Goal: Information Seeking & Learning: Learn about a topic

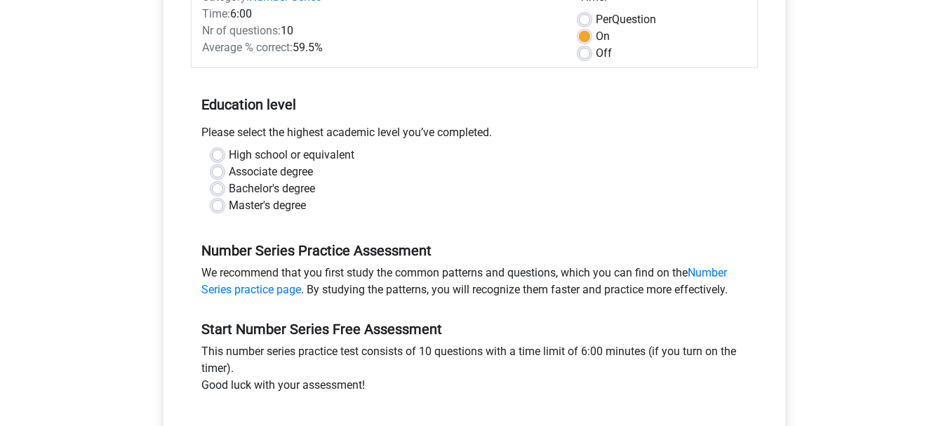
scroll to position [206, 0]
click at [258, 206] on label "Master's degree" at bounding box center [267, 205] width 77 height 17
click at [223, 206] on input "Master's degree" at bounding box center [217, 204] width 11 height 14
radio input "true"
click at [276, 192] on label "Bachelor's degree" at bounding box center [272, 188] width 86 height 17
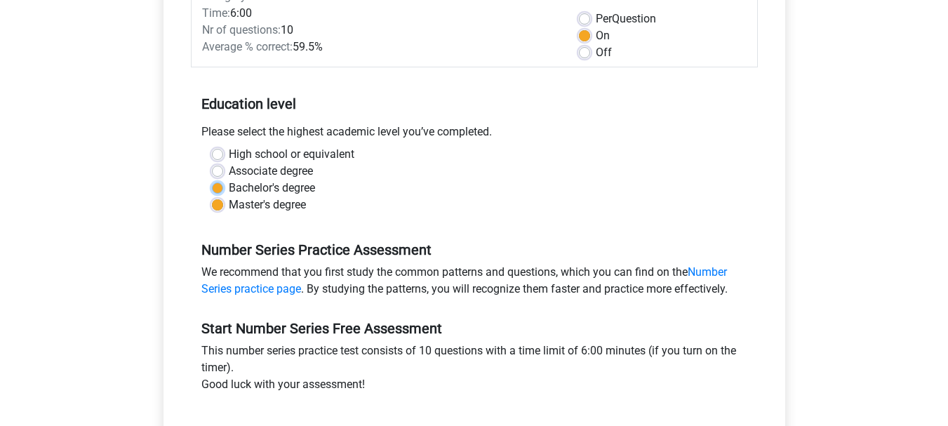
click at [223, 192] on input "Bachelor's degree" at bounding box center [217, 187] width 11 height 14
radio input "true"
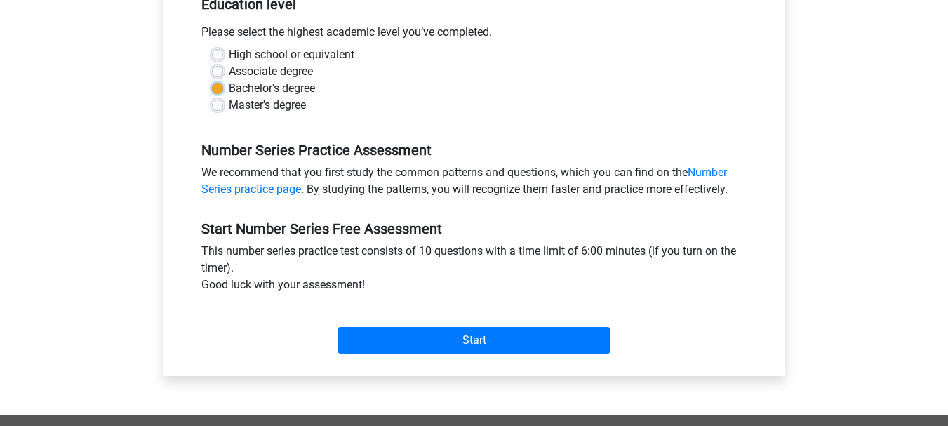
scroll to position [307, 0]
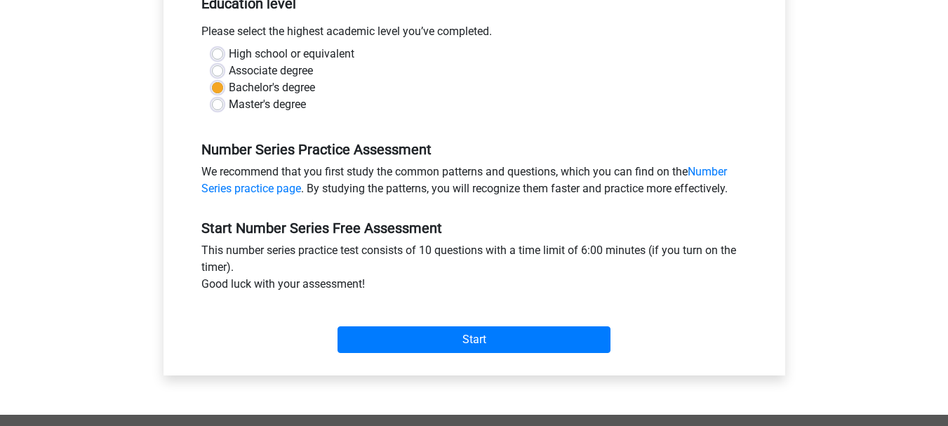
click at [269, 109] on label "Master's degree" at bounding box center [267, 104] width 77 height 17
click at [223, 109] on input "Master's degree" at bounding box center [217, 103] width 11 height 14
radio input "true"
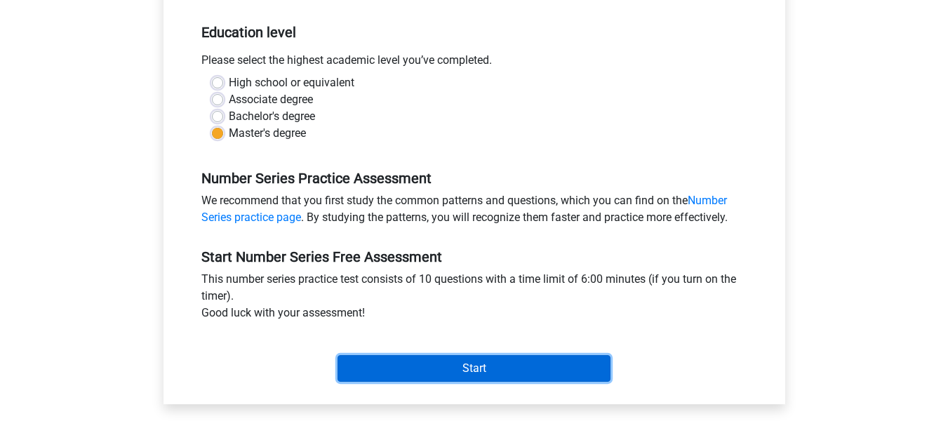
click at [472, 359] on input "Start" at bounding box center [474, 368] width 273 height 27
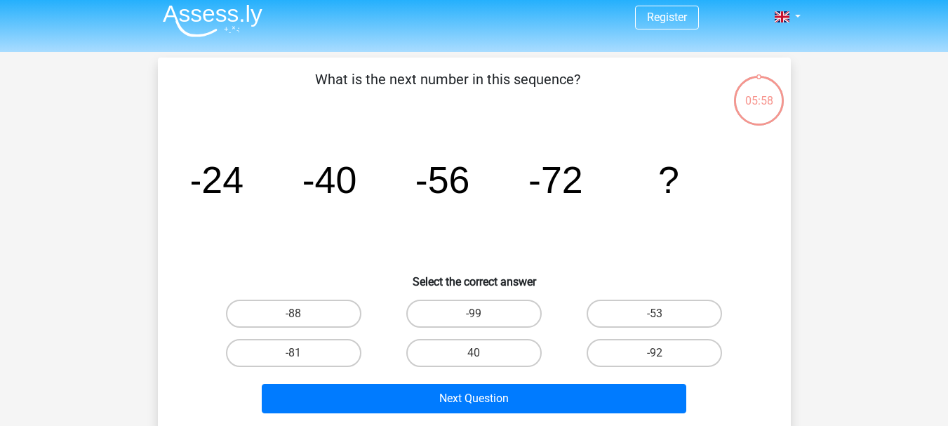
scroll to position [3, 0]
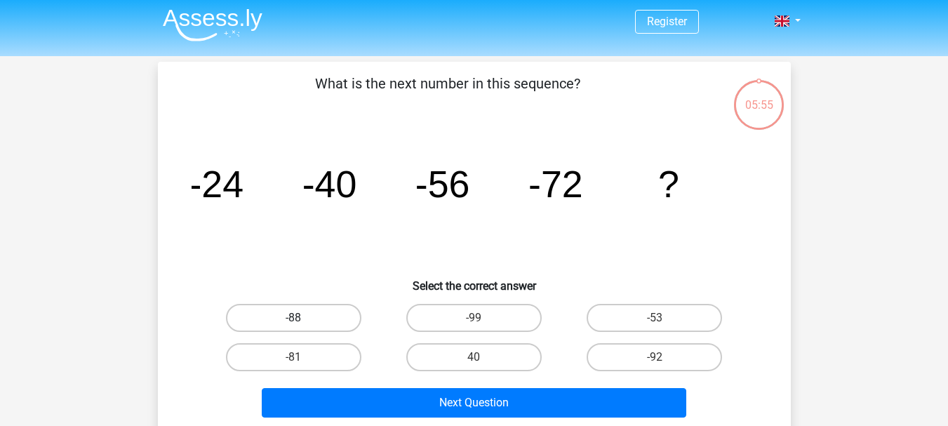
click at [316, 313] on label "-88" at bounding box center [293, 318] width 135 height 28
click at [303, 318] on input "-88" at bounding box center [297, 322] width 9 height 9
radio input "true"
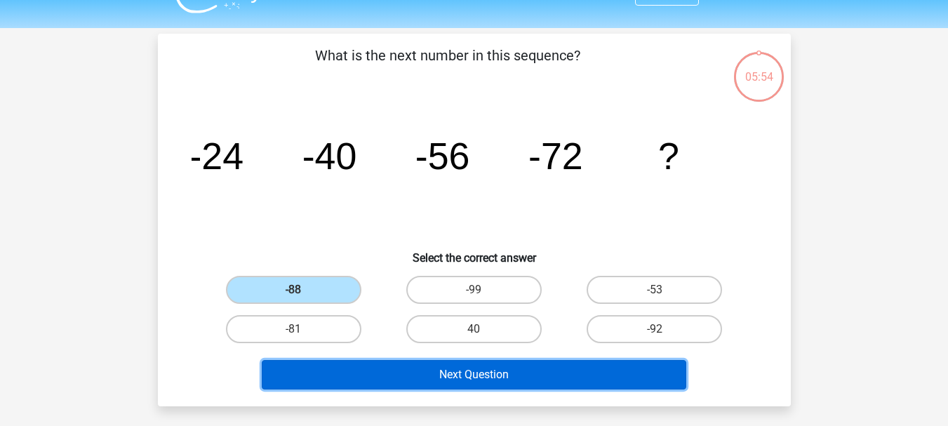
click at [484, 369] on button "Next Question" at bounding box center [474, 374] width 425 height 29
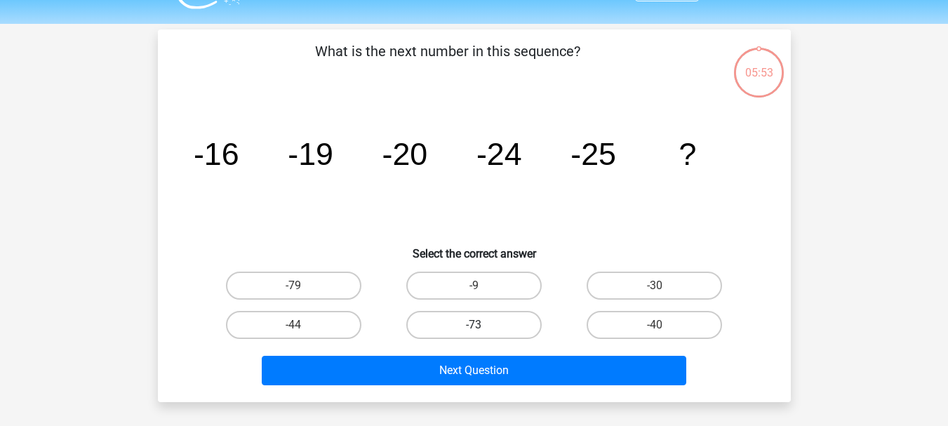
scroll to position [24, 0]
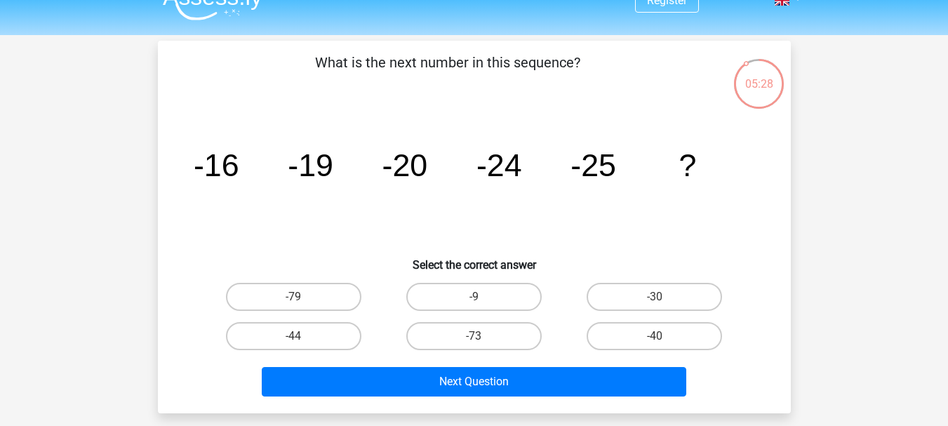
click at [655, 301] on input "-30" at bounding box center [659, 301] width 9 height 9
radio input "true"
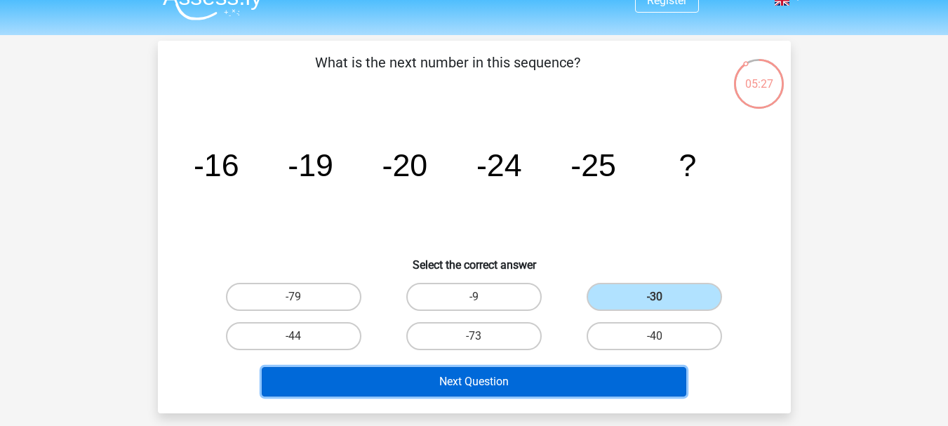
click at [526, 384] on button "Next Question" at bounding box center [474, 381] width 425 height 29
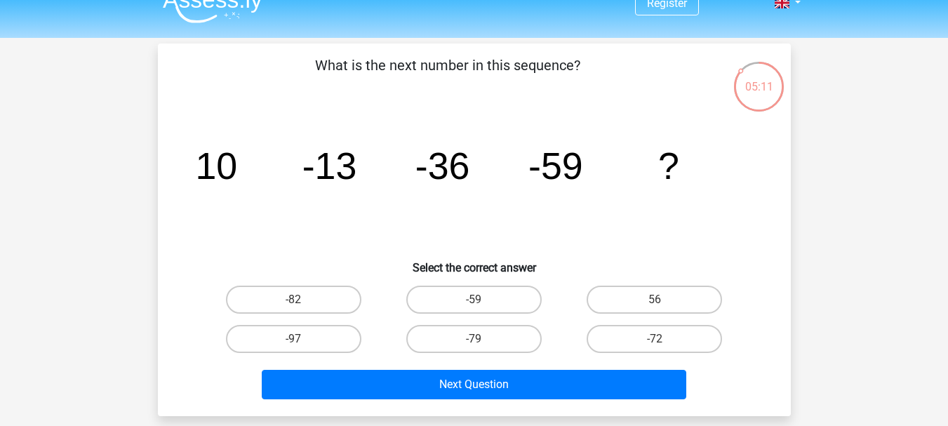
scroll to position [22, 0]
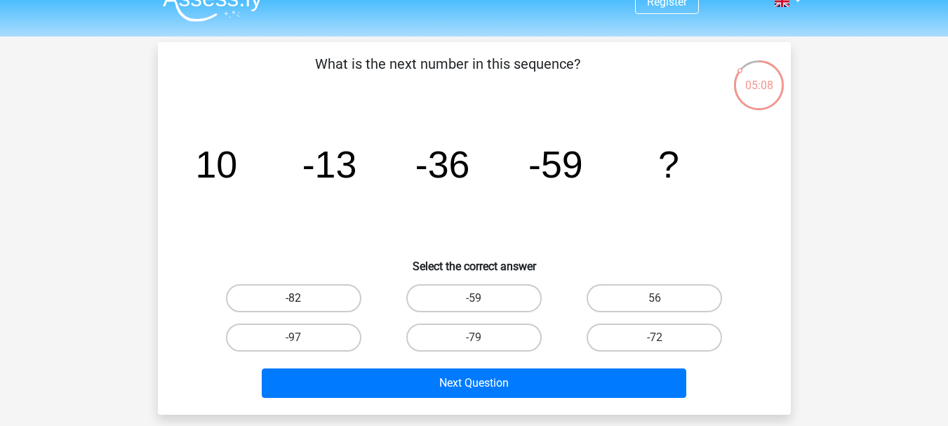
click at [321, 296] on label "-82" at bounding box center [293, 298] width 135 height 28
click at [303, 298] on input "-82" at bounding box center [297, 302] width 9 height 9
radio input "true"
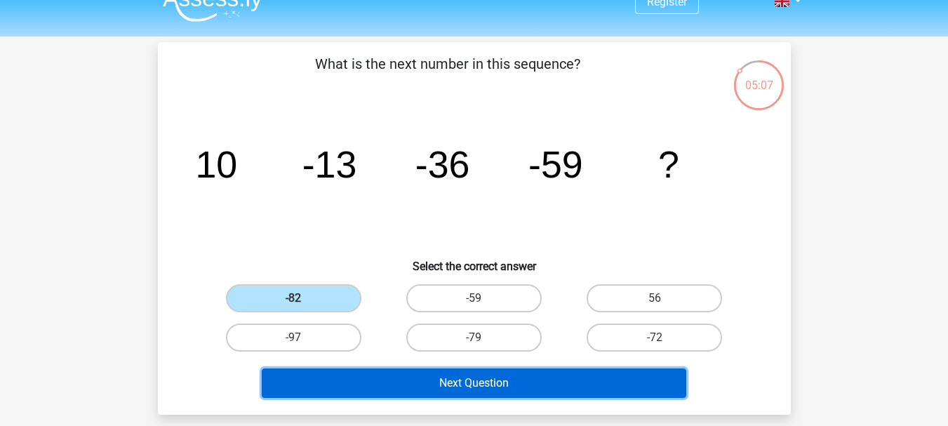
click at [474, 390] on button "Next Question" at bounding box center [474, 382] width 425 height 29
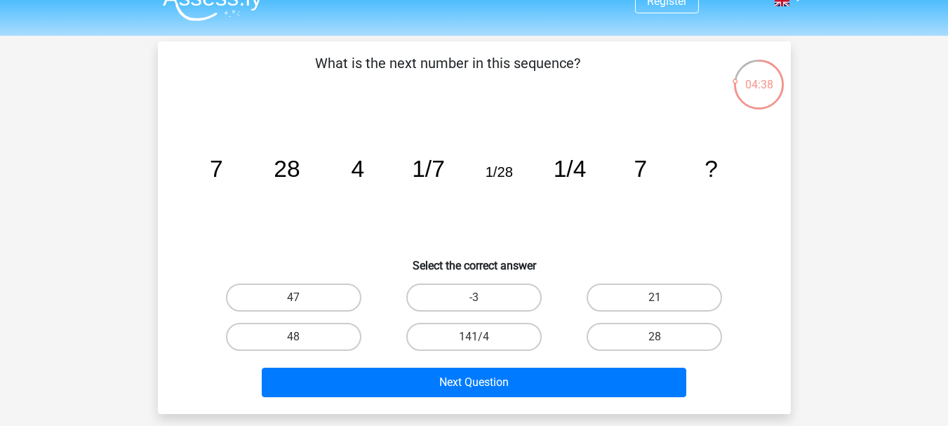
scroll to position [25, 0]
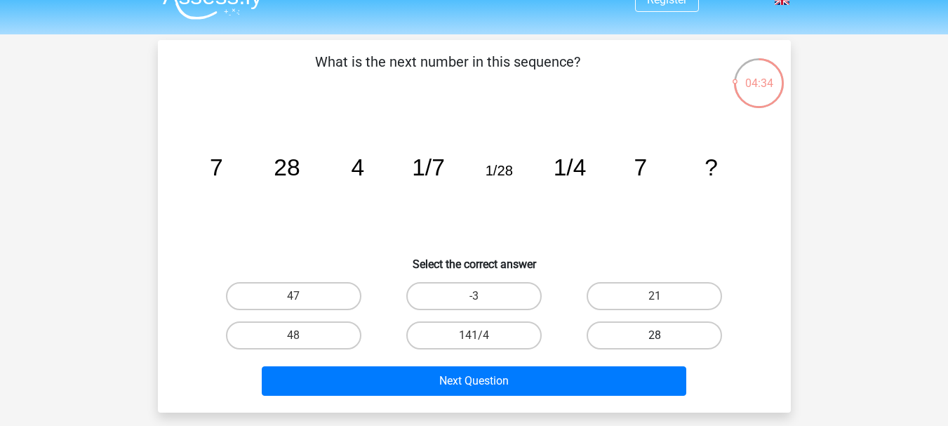
click at [630, 342] on label "28" at bounding box center [654, 335] width 135 height 28
click at [655, 342] on input "28" at bounding box center [659, 339] width 9 height 9
radio input "true"
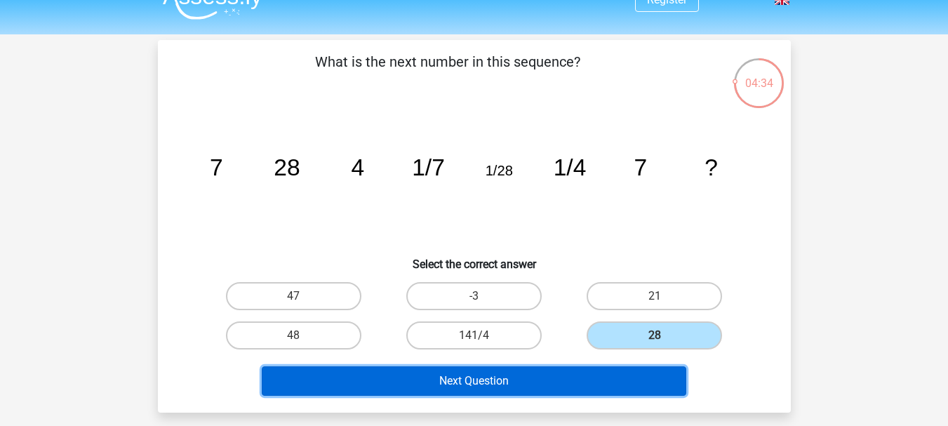
click at [528, 373] on button "Next Question" at bounding box center [474, 380] width 425 height 29
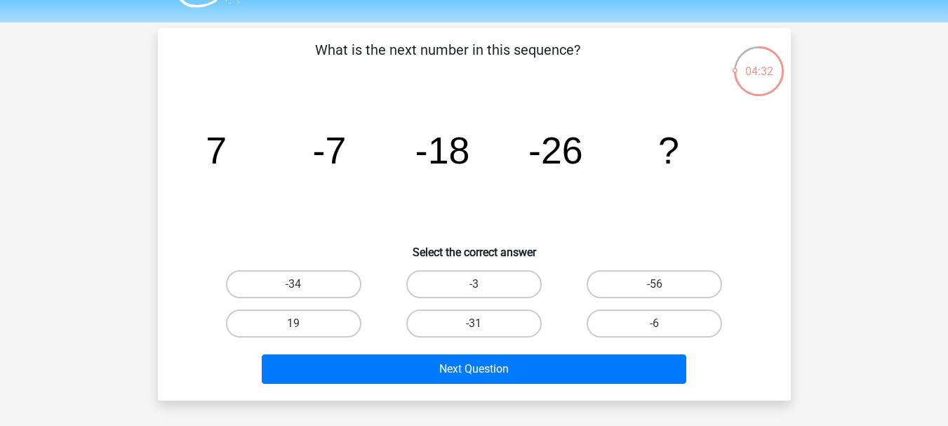
scroll to position [27, 0]
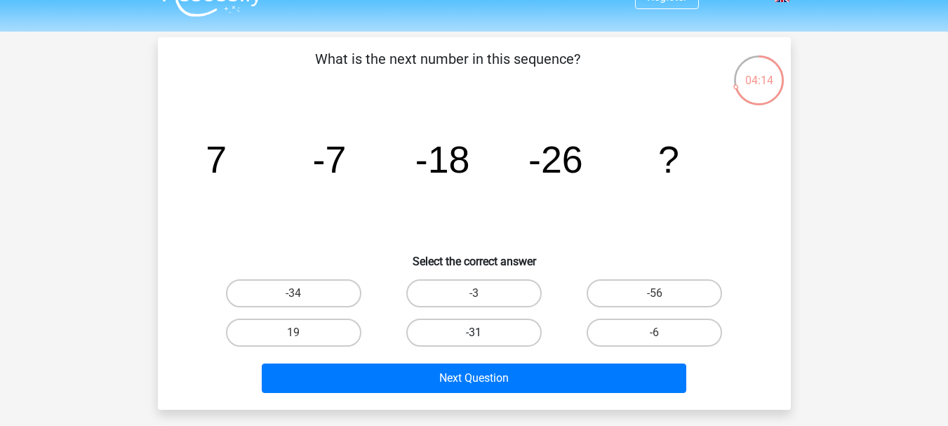
click at [452, 335] on label "-31" at bounding box center [473, 333] width 135 height 28
click at [474, 335] on input "-31" at bounding box center [478, 337] width 9 height 9
radio input "true"
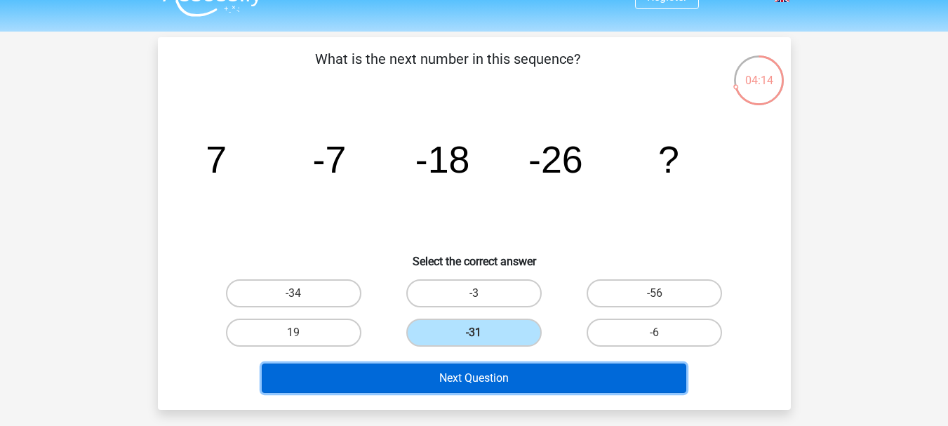
click at [480, 372] on button "Next Question" at bounding box center [474, 378] width 425 height 29
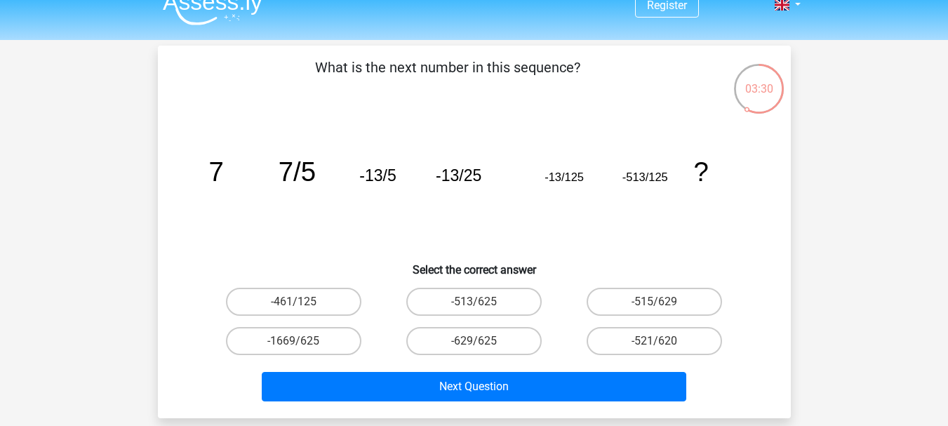
scroll to position [20, 0]
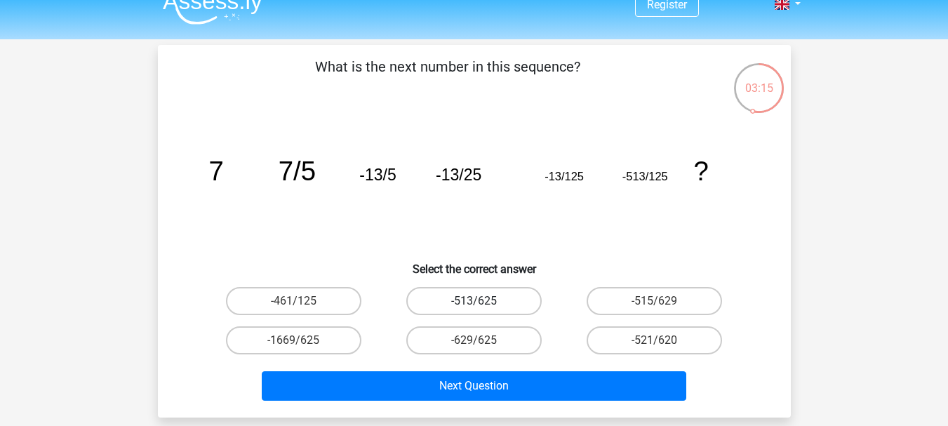
click at [472, 303] on label "-513/625" at bounding box center [473, 301] width 135 height 28
click at [474, 303] on input "-513/625" at bounding box center [478, 305] width 9 height 9
radio input "true"
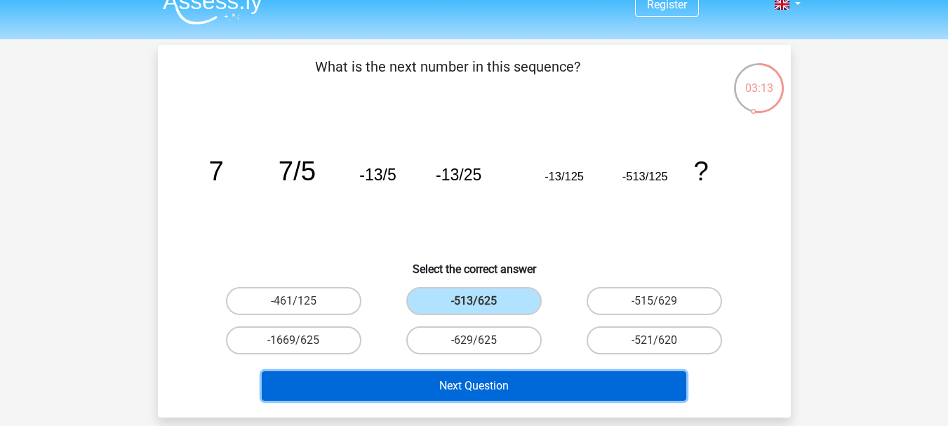
click at [475, 389] on button "Next Question" at bounding box center [474, 385] width 425 height 29
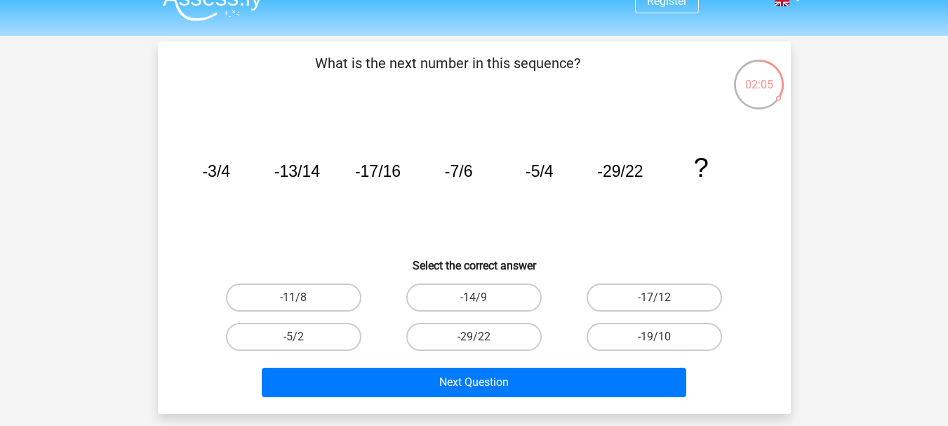
scroll to position [24, 0]
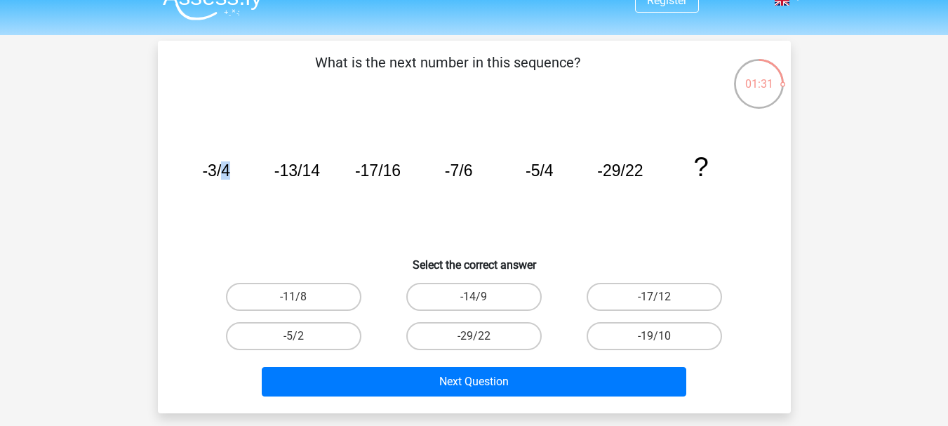
click at [229, 173] on tspan "-3/4" at bounding box center [216, 170] width 28 height 18
drag, startPoint x: 381, startPoint y: 176, endPoint x: 399, endPoint y: 178, distance: 17.6
click at [399, 178] on tspan "-17/16" at bounding box center [377, 170] width 46 height 18
click at [399, 179] on tspan "-17/16" at bounding box center [377, 170] width 46 height 18
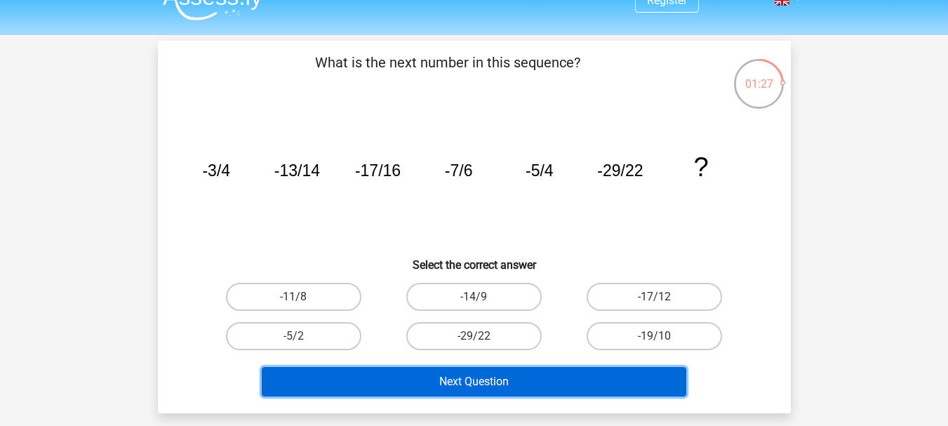
click at [534, 386] on button "Next Question" at bounding box center [474, 381] width 425 height 29
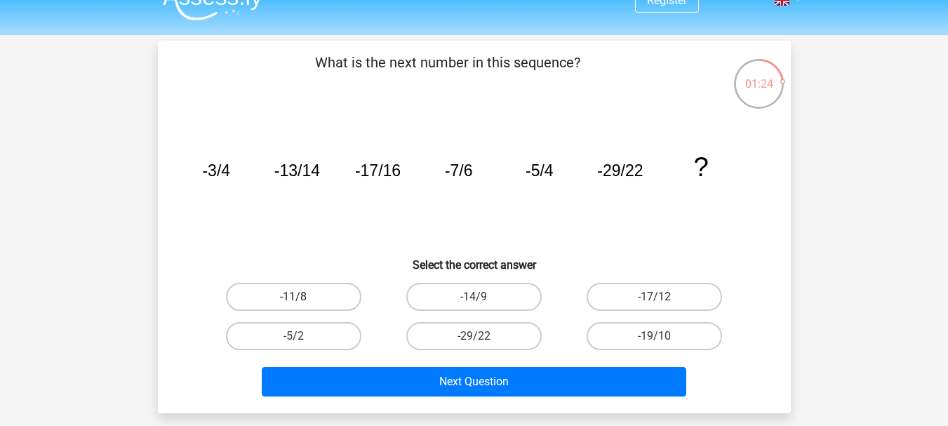
click at [312, 300] on label "-11/8" at bounding box center [293, 297] width 135 height 28
click at [303, 300] on input "-11/8" at bounding box center [297, 301] width 9 height 9
radio input "true"
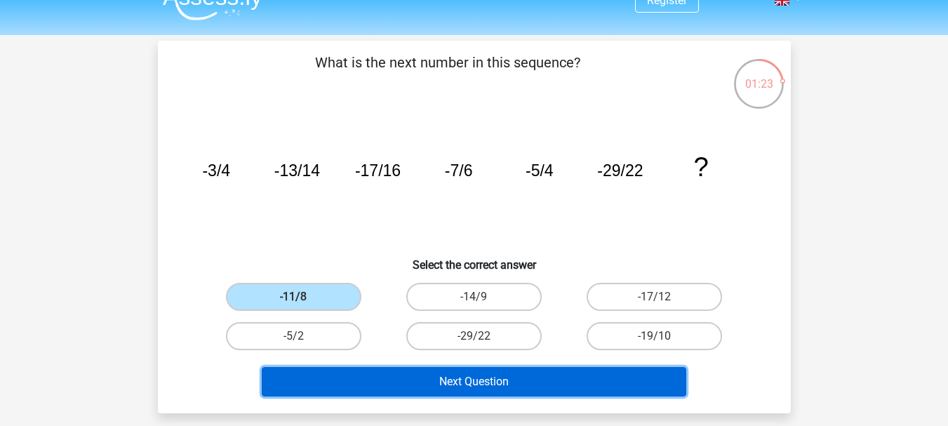
click at [427, 375] on button "Next Question" at bounding box center [474, 381] width 425 height 29
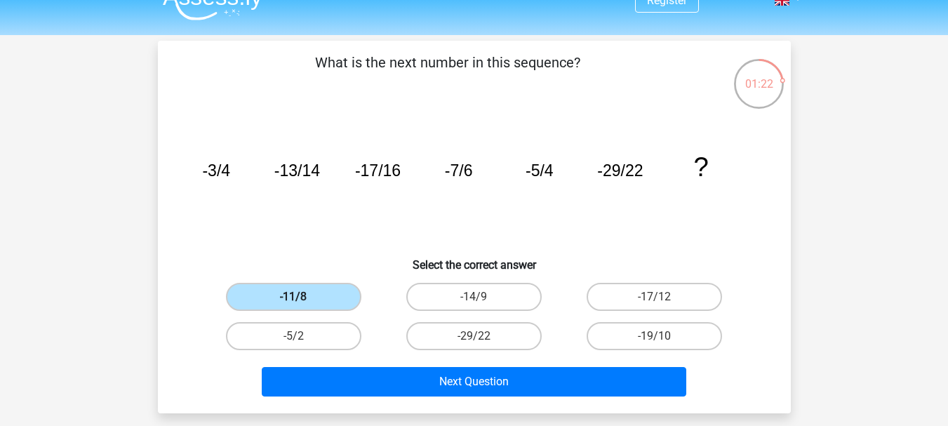
click at [339, 291] on label "-11/8" at bounding box center [293, 297] width 135 height 28
click at [303, 297] on input "-11/8" at bounding box center [297, 301] width 9 height 9
click at [401, 239] on icon "image/svg+xml -3/4 -13/14 -17/16 -7/6 -5/4 -29/22 ?" at bounding box center [475, 176] width 566 height 142
click at [465, 281] on div "-14/9" at bounding box center [474, 296] width 180 height 39
click at [467, 293] on label "-14/9" at bounding box center [473, 297] width 135 height 28
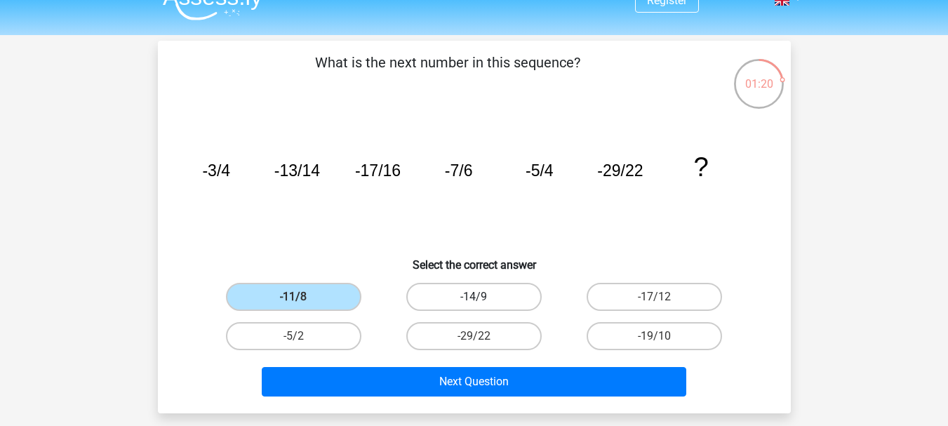
click at [474, 297] on input "-14/9" at bounding box center [478, 301] width 9 height 9
radio input "true"
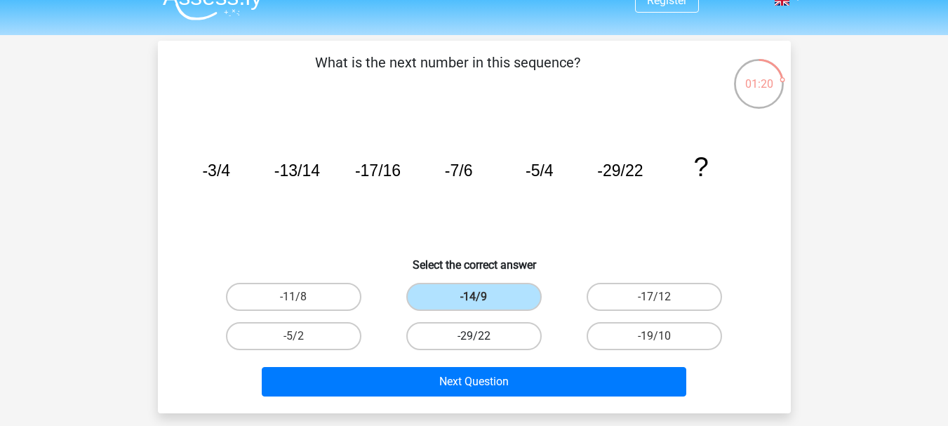
click at [481, 333] on label "-29/22" at bounding box center [473, 336] width 135 height 28
click at [481, 336] on input "-29/22" at bounding box center [478, 340] width 9 height 9
radio input "true"
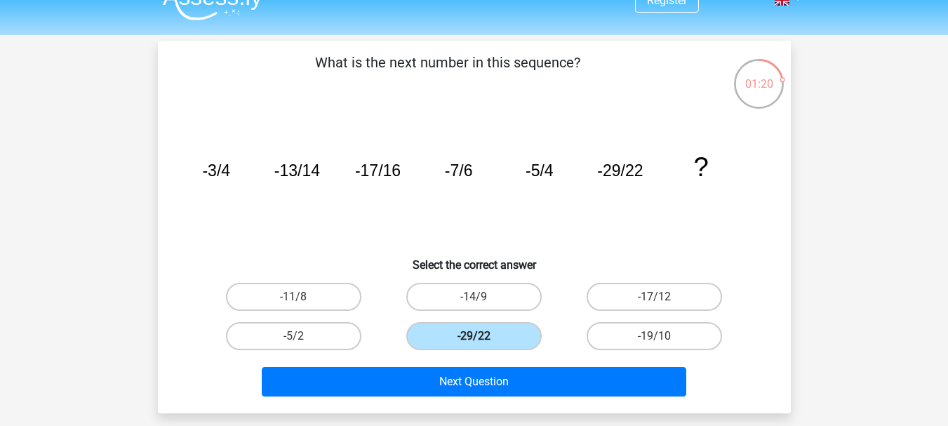
click at [481, 333] on label "-29/22" at bounding box center [473, 336] width 135 height 28
click at [481, 336] on input "-29/22" at bounding box center [478, 340] width 9 height 9
click at [637, 331] on label "-19/10" at bounding box center [654, 336] width 135 height 28
click at [655, 336] on input "-19/10" at bounding box center [659, 340] width 9 height 9
radio input "true"
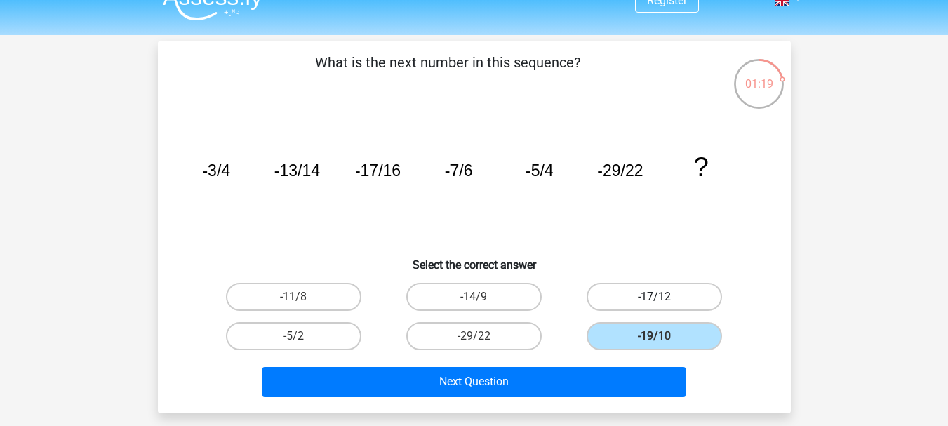
click at [634, 288] on label "-17/12" at bounding box center [654, 297] width 135 height 28
click at [655, 297] on input "-17/12" at bounding box center [659, 301] width 9 height 9
radio input "true"
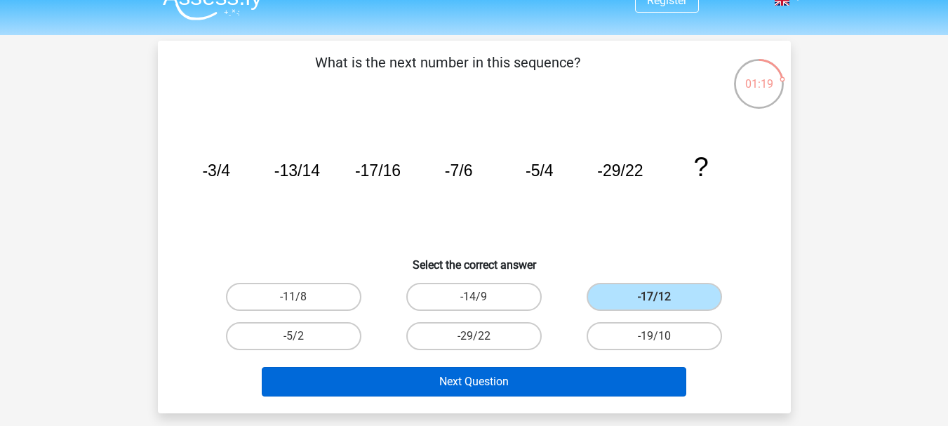
click at [587, 366] on div "Next Question" at bounding box center [474, 379] width 588 height 46
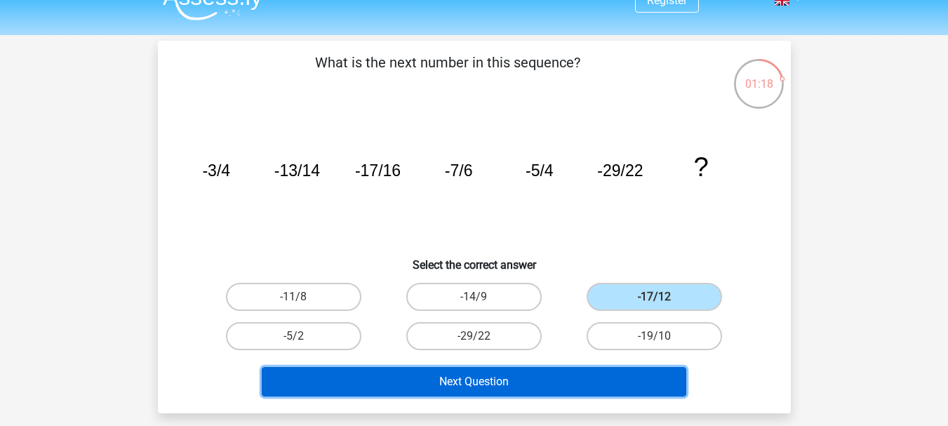
click at [584, 376] on button "Next Question" at bounding box center [474, 381] width 425 height 29
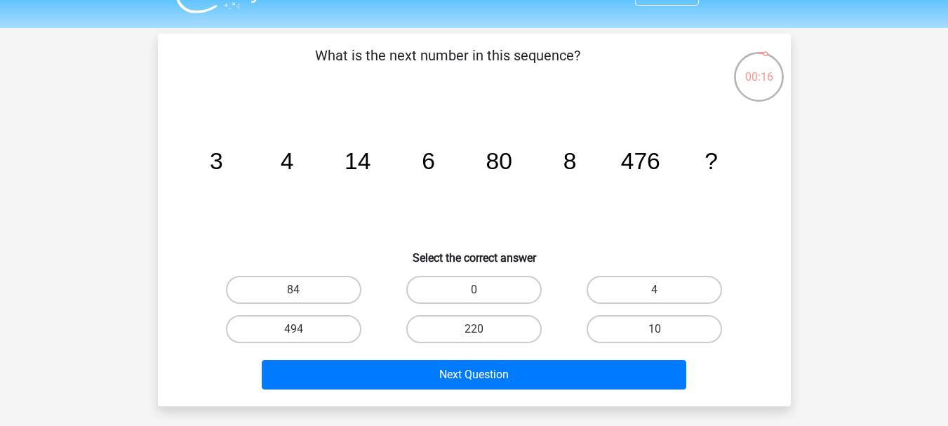
scroll to position [32, 0]
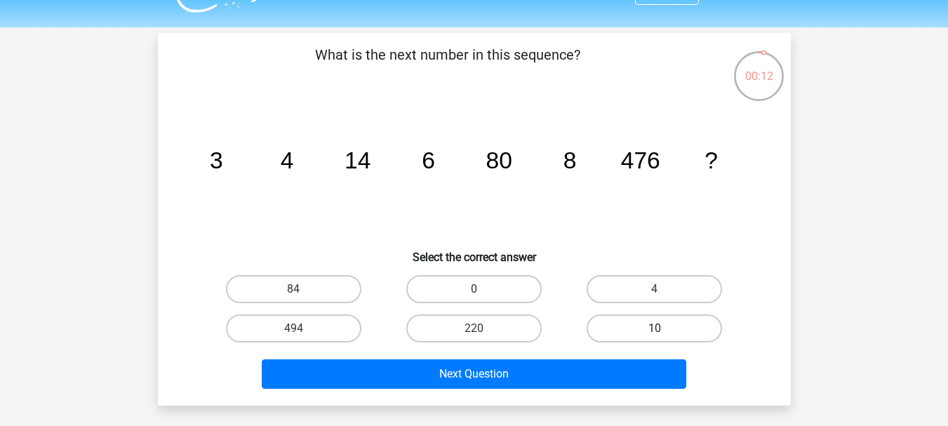
click at [653, 338] on label "10" at bounding box center [654, 328] width 135 height 28
click at [655, 338] on input "10" at bounding box center [659, 332] width 9 height 9
radio input "true"
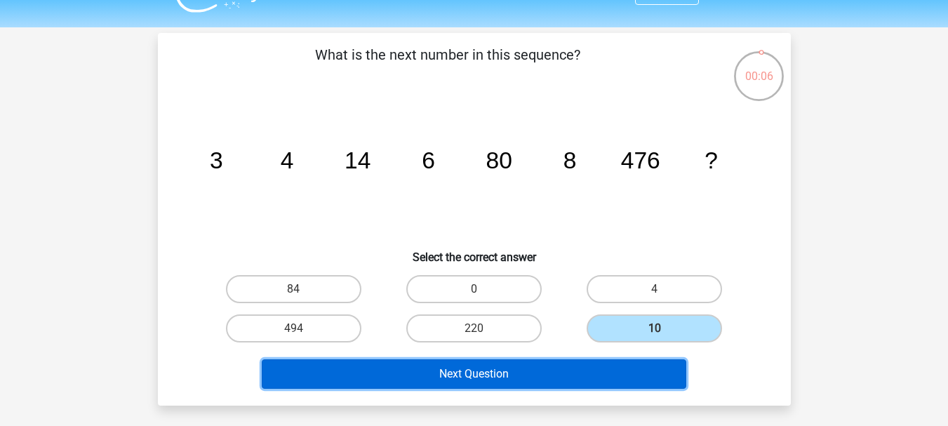
click at [547, 382] on button "Next Question" at bounding box center [474, 373] width 425 height 29
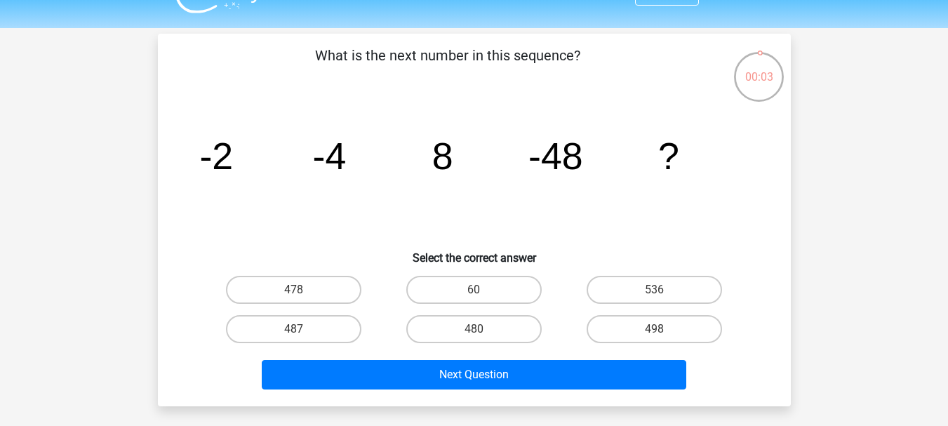
scroll to position [31, 0]
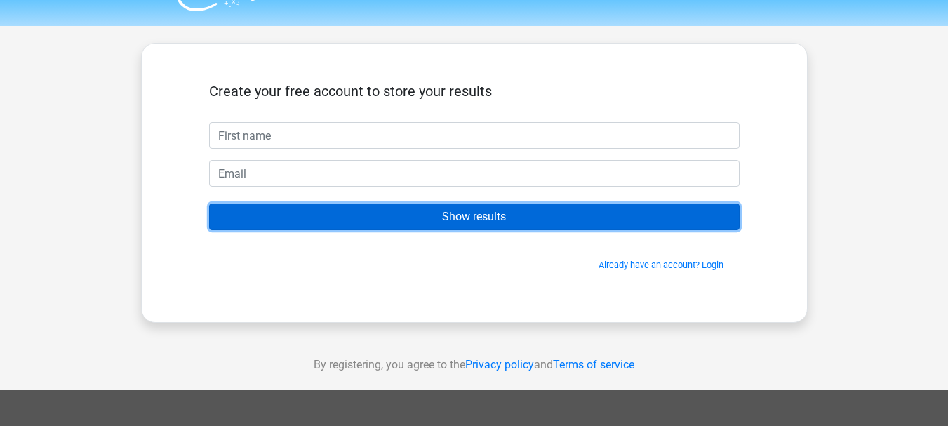
click at [456, 221] on input "Show results" at bounding box center [474, 217] width 531 height 27
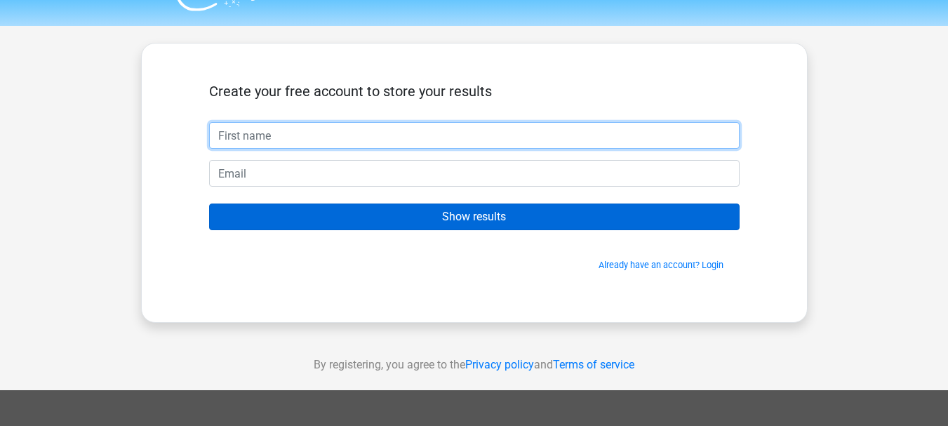
scroll to position [9, 0]
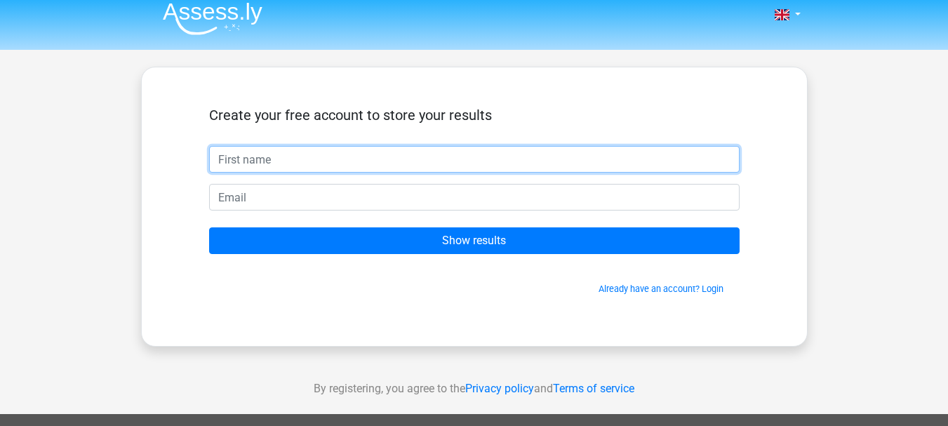
click at [399, 166] on input "text" at bounding box center [474, 159] width 531 height 27
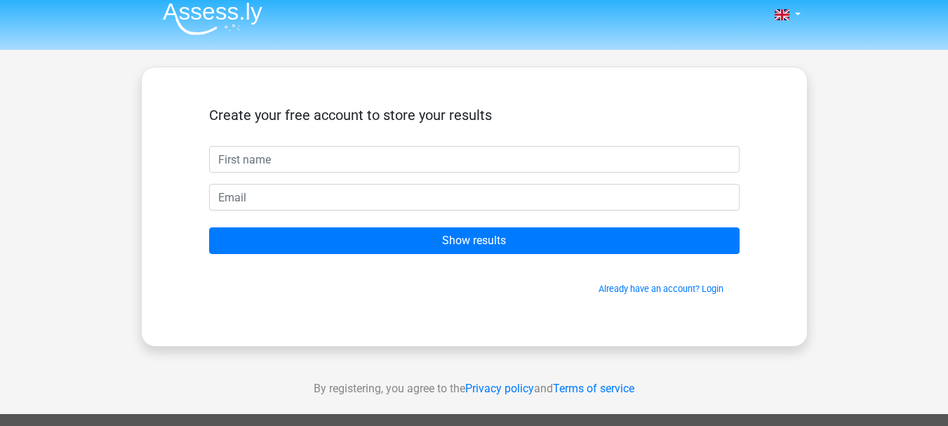
click at [484, 309] on div "Create your free account to store your results Show results Already have an acc…" at bounding box center [474, 206] width 598 height 211
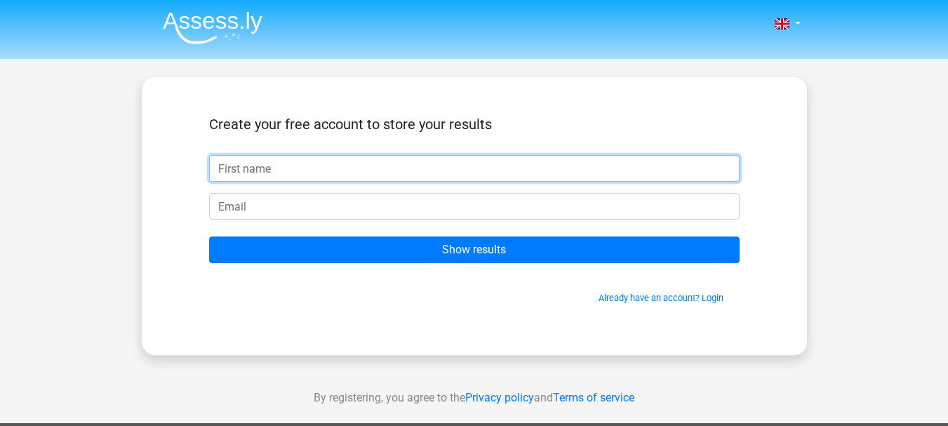
click at [474, 180] on input "text" at bounding box center [474, 168] width 531 height 27
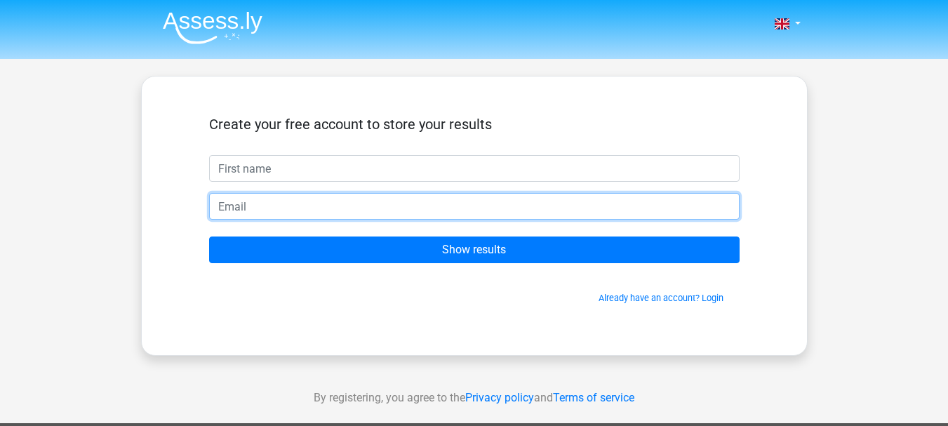
click at [436, 218] on form "Create your free account to store your results Show results Already have an acc…" at bounding box center [474, 210] width 531 height 189
click at [437, 211] on input "email" at bounding box center [474, 206] width 531 height 27
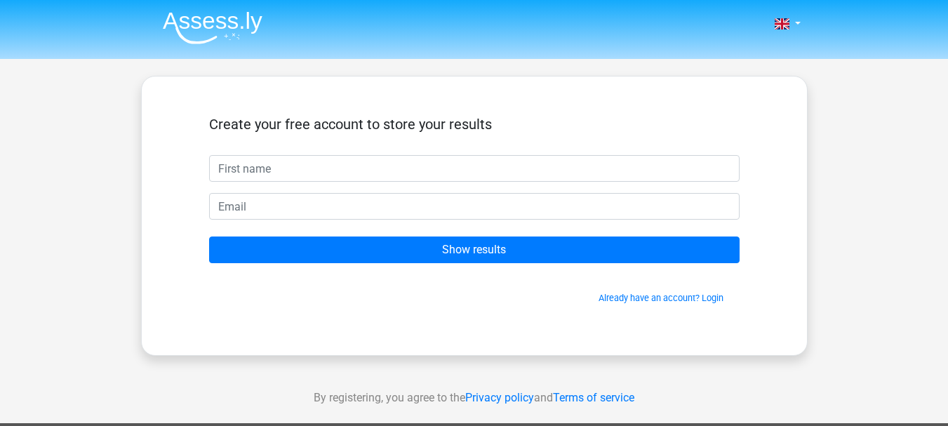
click at [528, 320] on div "Create your free account to store your results Show results Already have an acc…" at bounding box center [474, 215] width 598 height 211
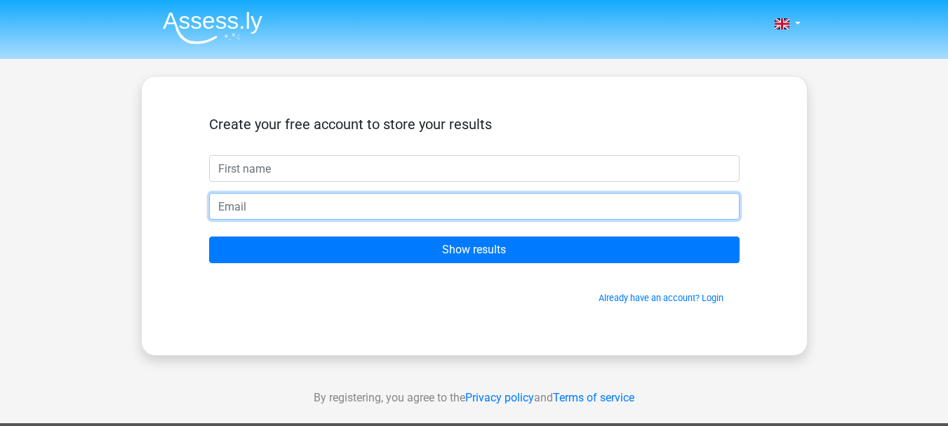
click at [538, 211] on input "email" at bounding box center [474, 206] width 531 height 27
drag, startPoint x: 541, startPoint y: 201, endPoint x: 556, endPoint y: 194, distance: 16.3
click at [551, 196] on input "email" at bounding box center [474, 206] width 531 height 27
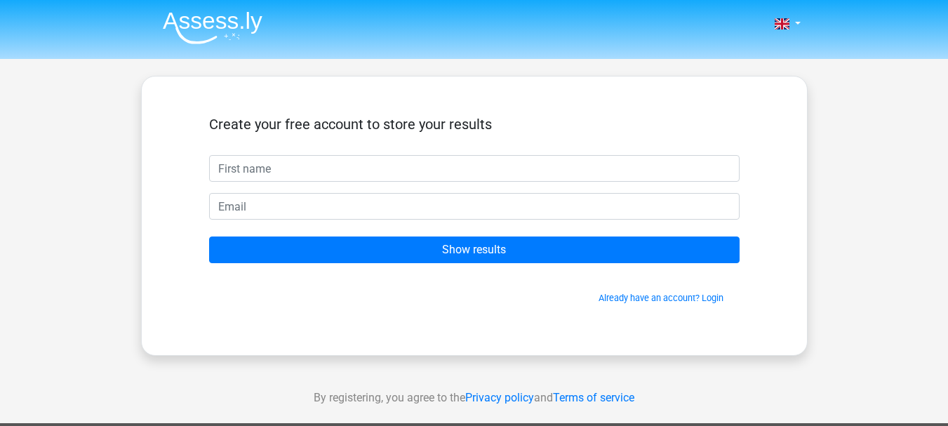
click at [752, 201] on div "Create your free account to store your results Show results Already have an acc…" at bounding box center [474, 215] width 598 height 211
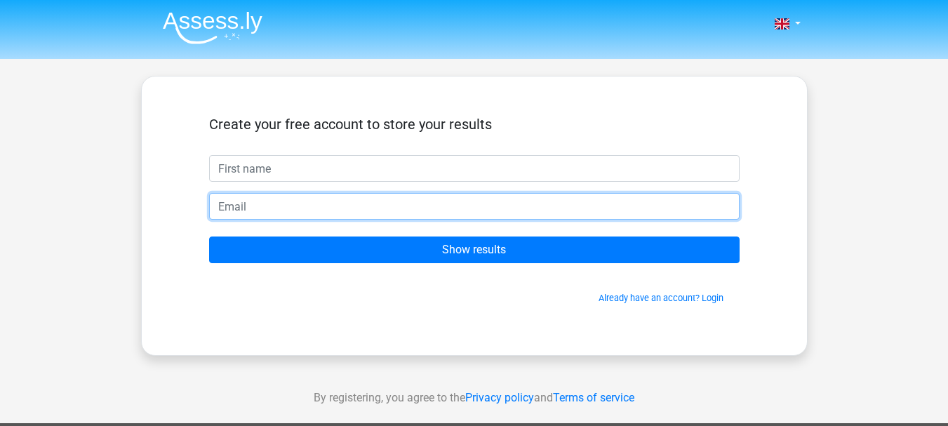
click at [676, 203] on input "email" at bounding box center [474, 206] width 531 height 27
click at [703, 204] on input "email" at bounding box center [474, 206] width 531 height 27
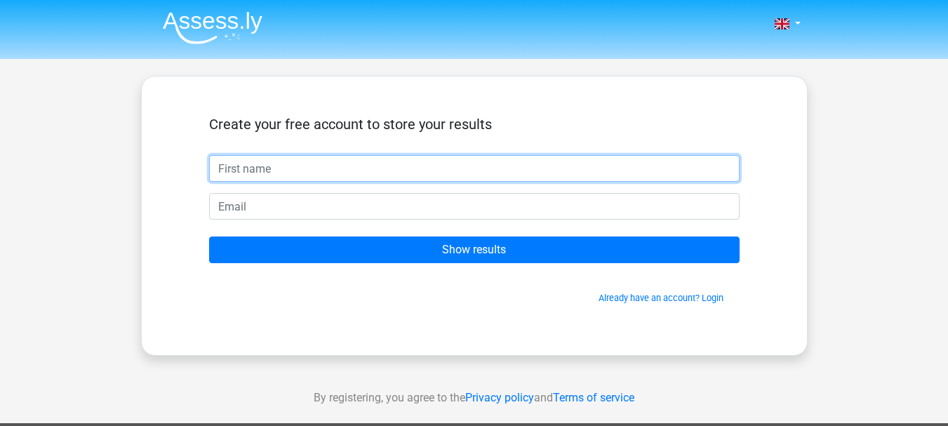
click at [706, 176] on input "text" at bounding box center [474, 168] width 531 height 27
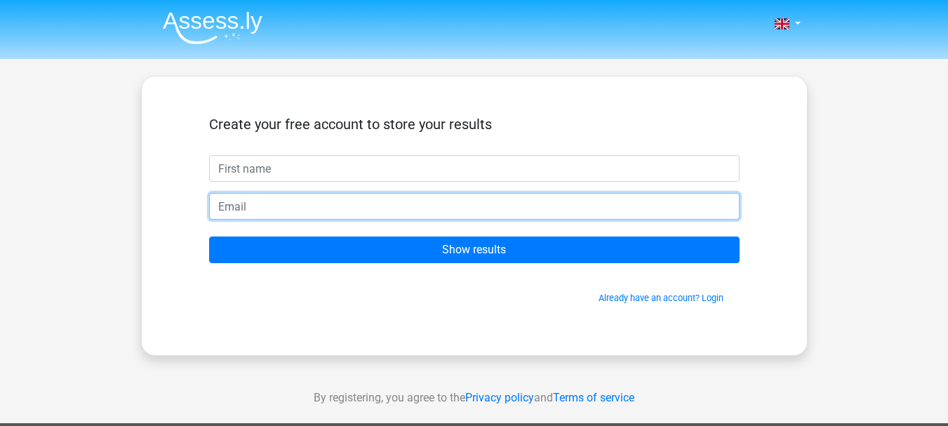
click at [658, 194] on input "email" at bounding box center [474, 206] width 531 height 27
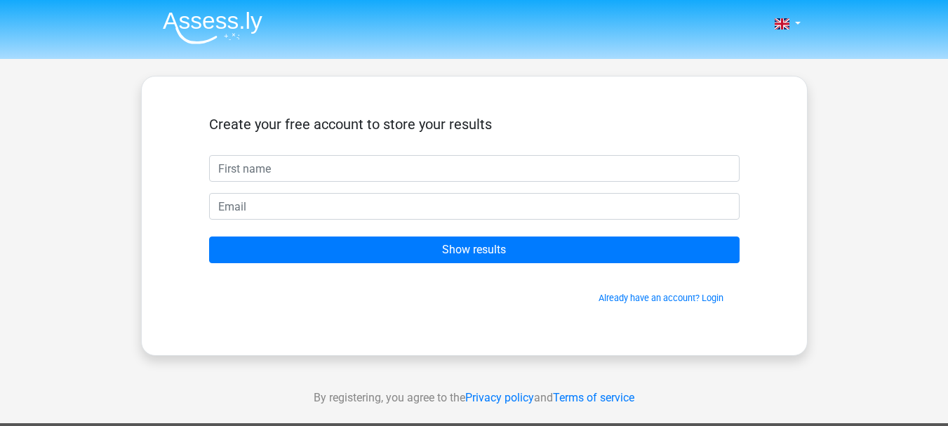
click at [763, 159] on div "Create your free account to store your results Show results Already have an acc…" at bounding box center [474, 215] width 598 height 211
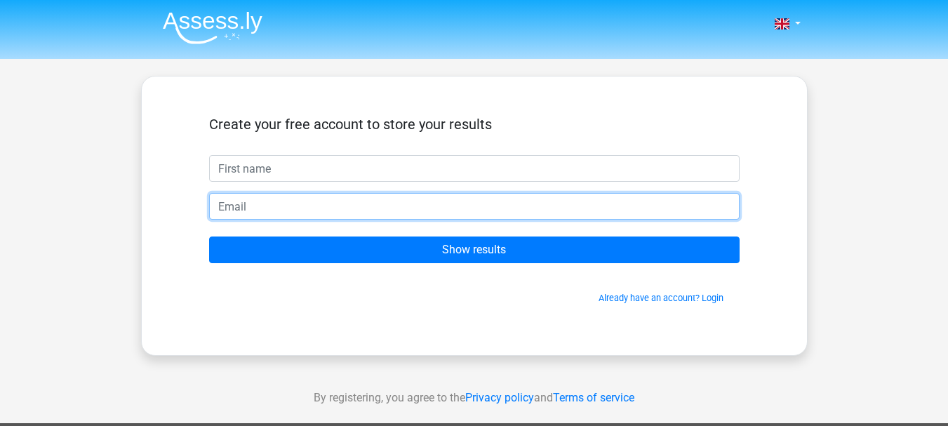
click at [665, 208] on input "email" at bounding box center [474, 206] width 531 height 27
type input "p"
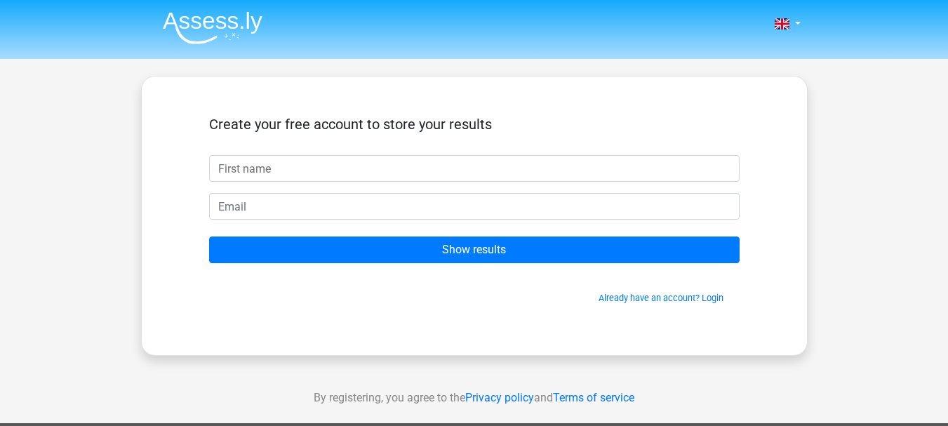
click at [817, 146] on div "Nederlands English" at bounding box center [474, 397] width 948 height 794
